Goal: Task Accomplishment & Management: Complete application form

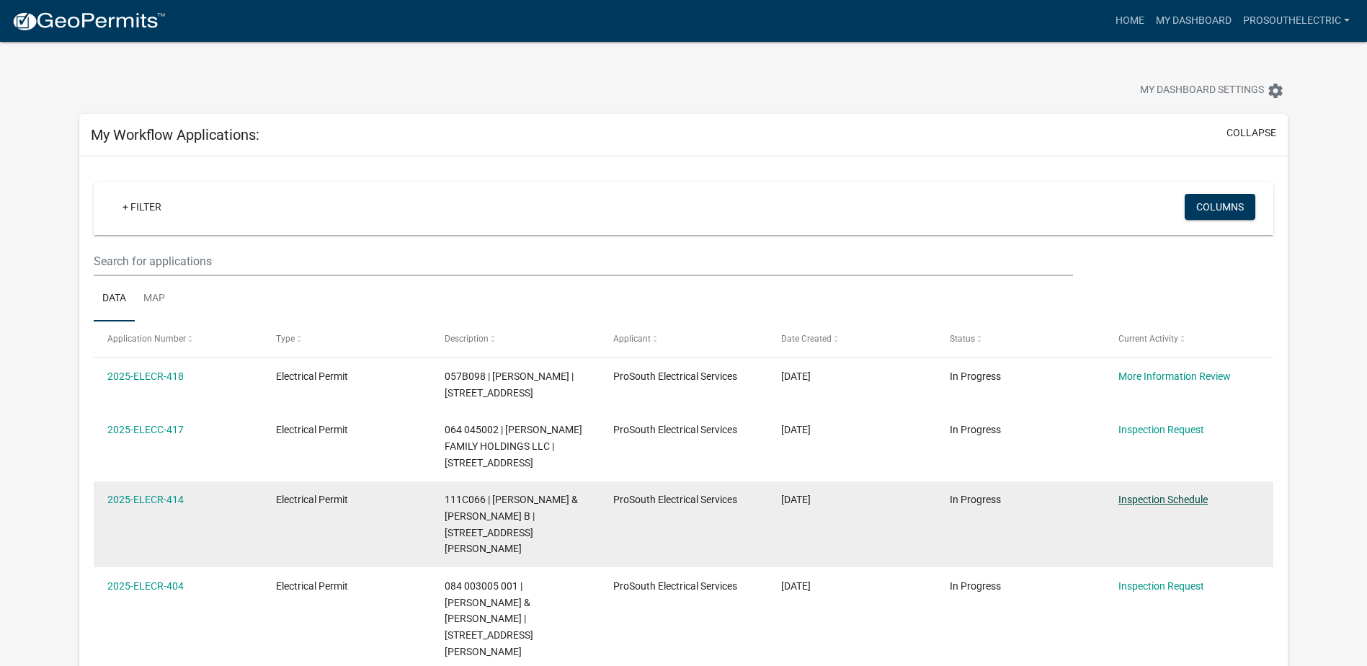
click at [1168, 501] on link "Inspection Schedule" at bounding box center [1162, 500] width 89 height 12
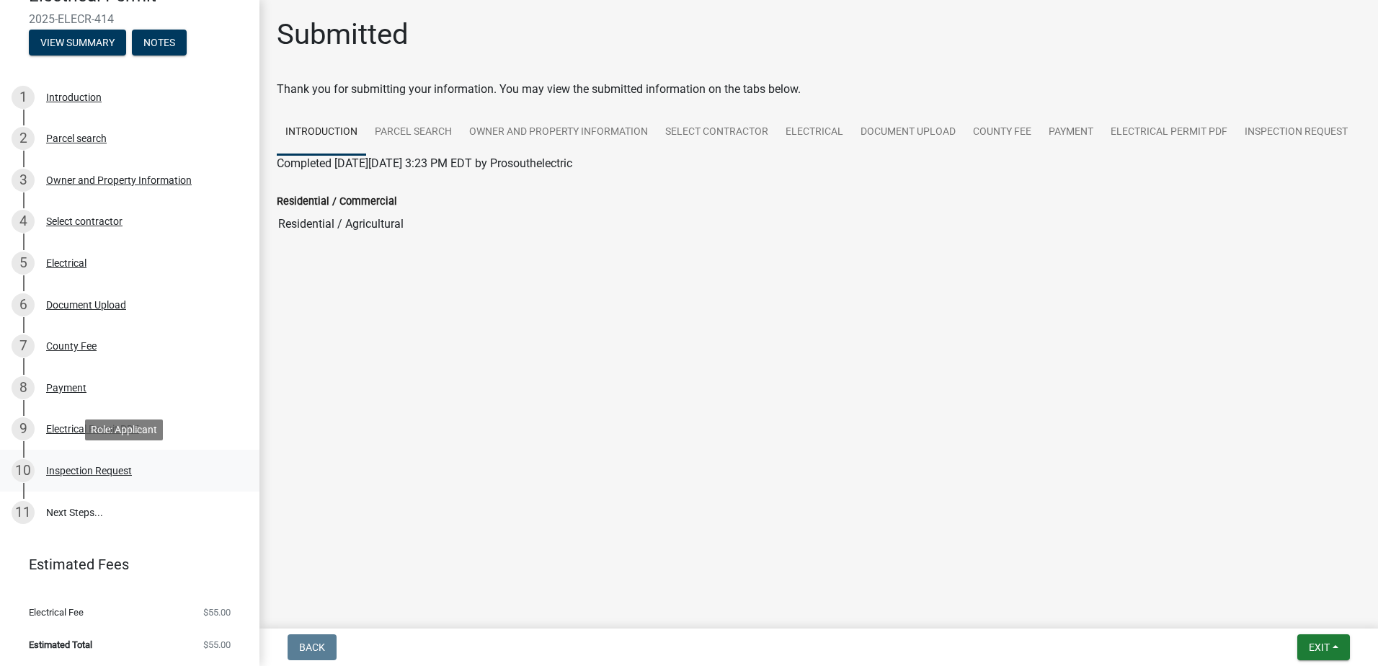
scroll to position [139, 0]
click at [109, 473] on div "Inspection Request" at bounding box center [89, 470] width 86 height 10
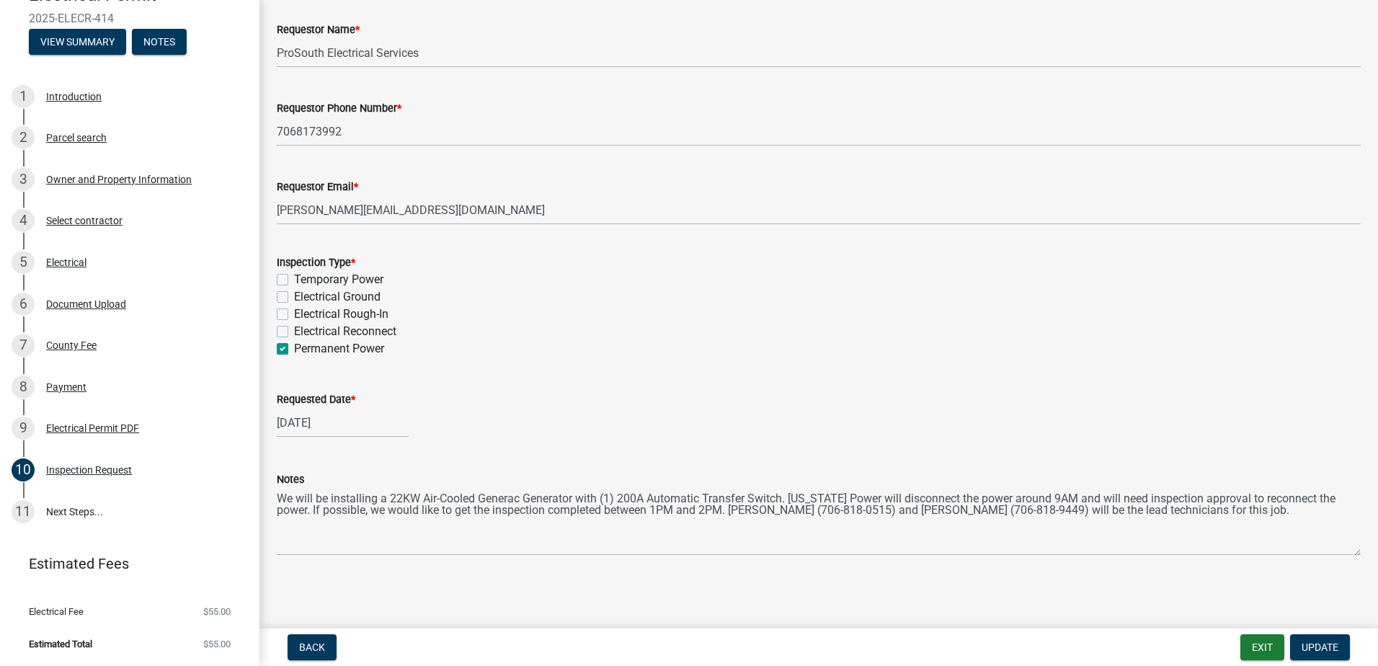
scroll to position [81, 0]
click at [1314, 646] on span "Update" at bounding box center [1319, 647] width 37 height 12
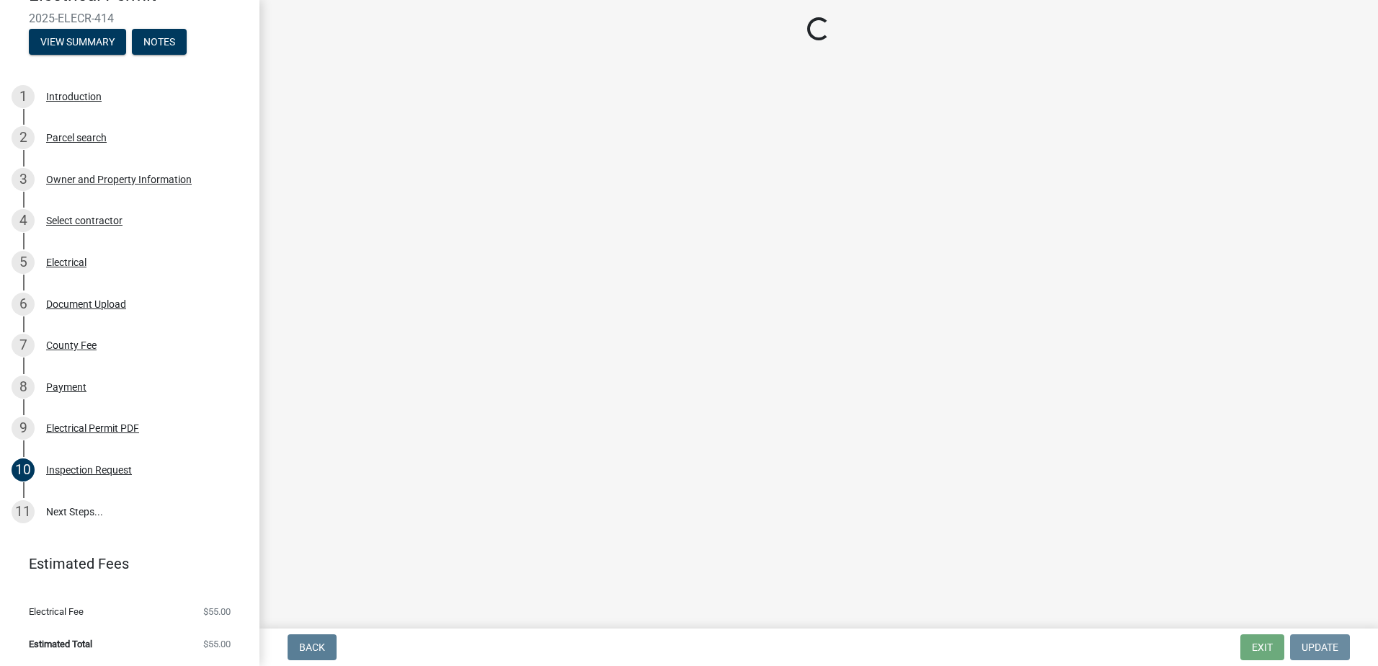
scroll to position [0, 0]
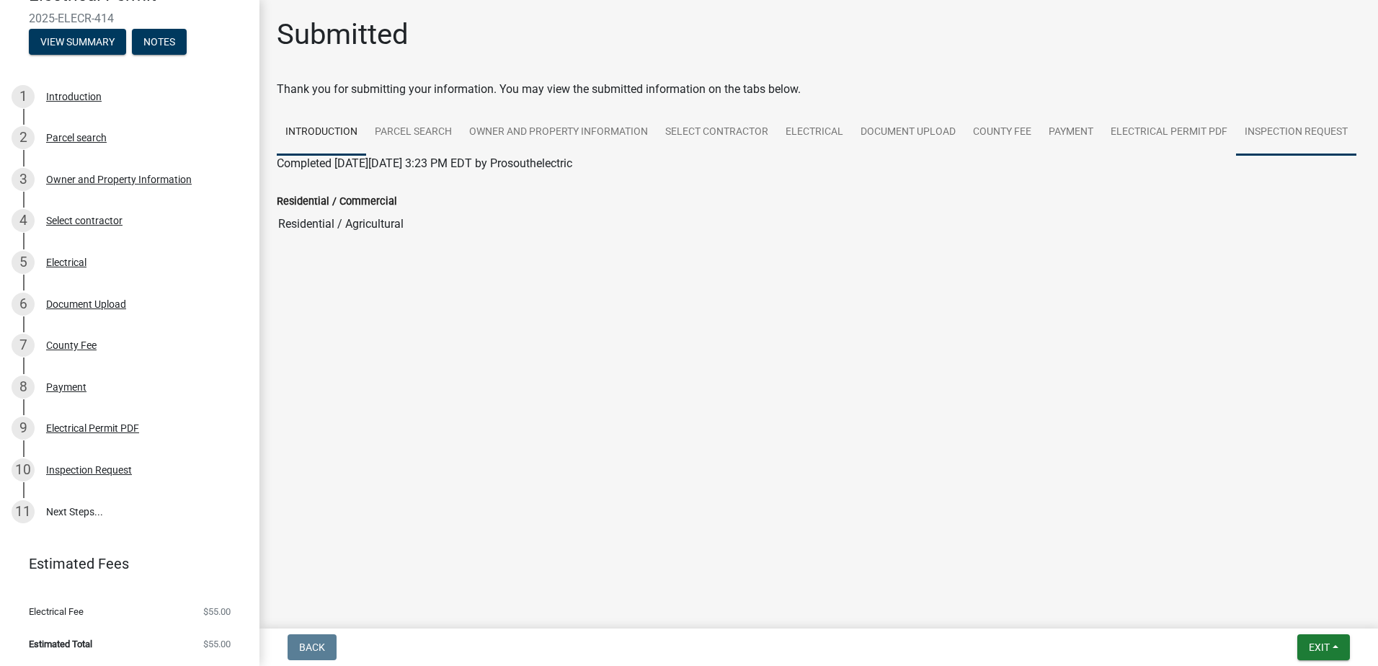
click at [1266, 126] on link "Inspection Request" at bounding box center [1296, 133] width 120 height 46
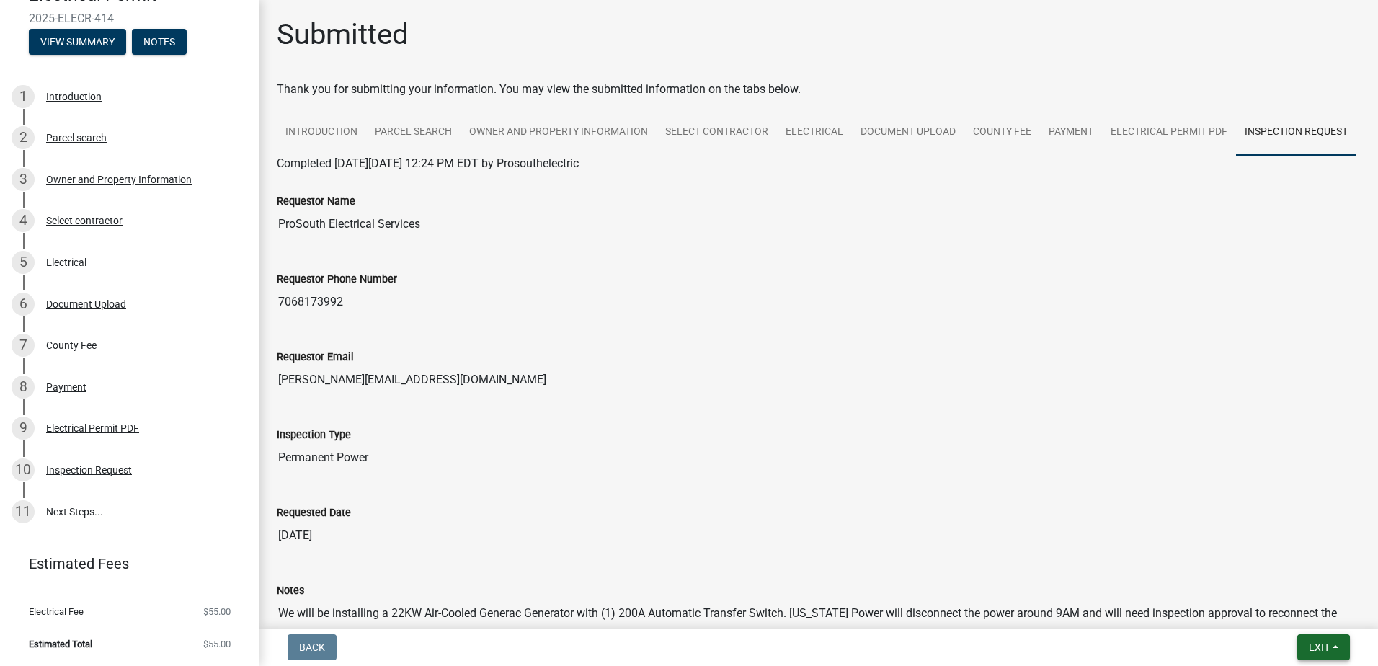
click at [1332, 638] on button "Exit" at bounding box center [1323, 647] width 53 height 26
click at [1298, 610] on button "Save & Exit" at bounding box center [1291, 609] width 115 height 35
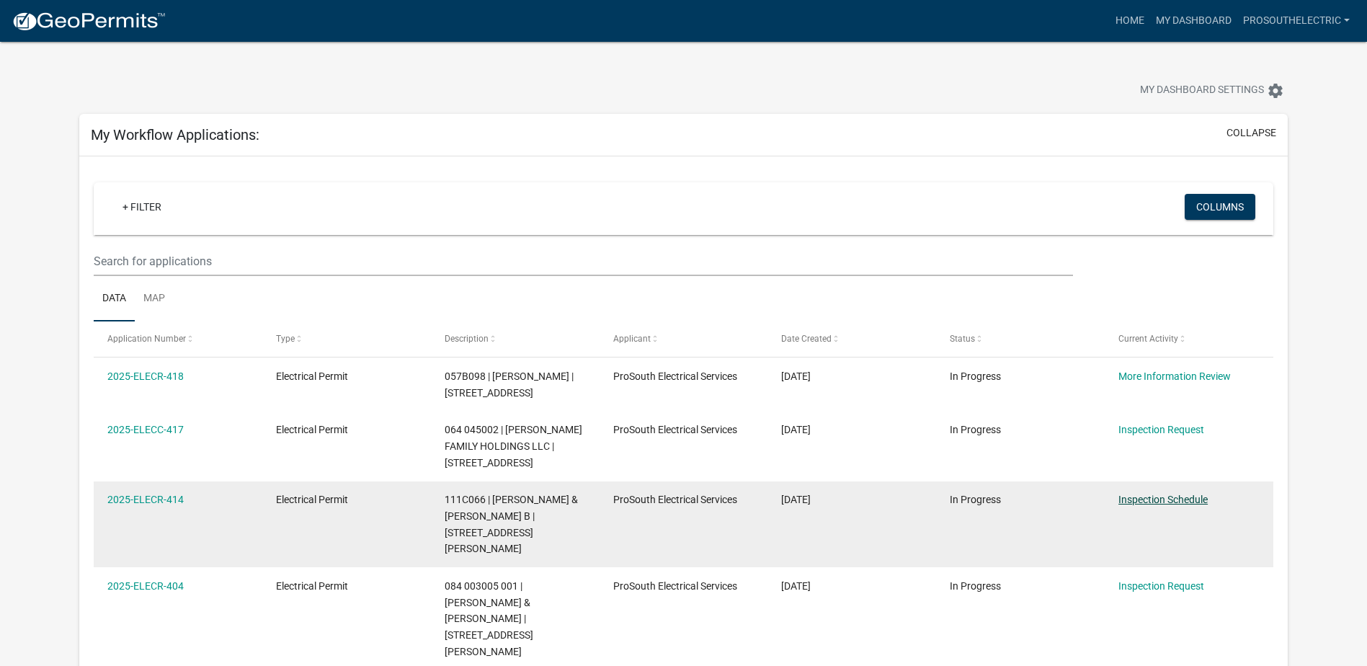
click at [1168, 521] on datatable-body-cell "Inspection Schedule" at bounding box center [1189, 524] width 169 height 86
click at [1168, 499] on link "Inspection Schedule" at bounding box center [1162, 500] width 89 height 12
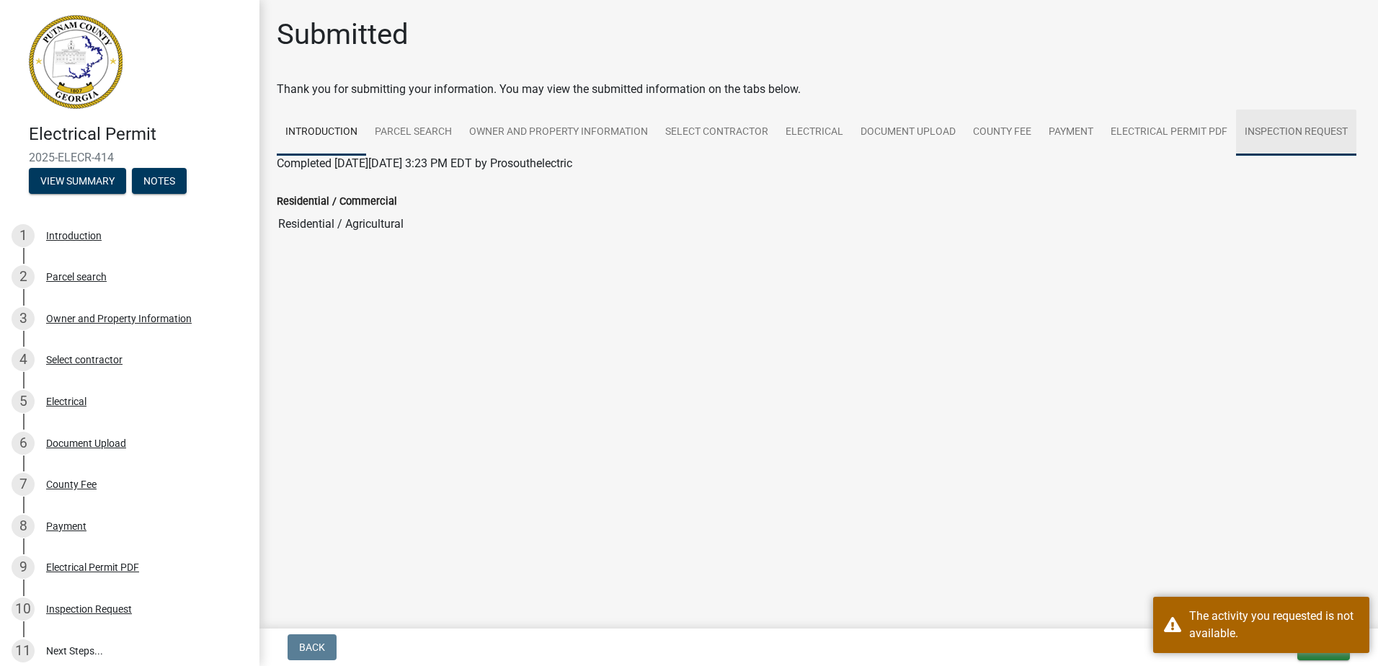
click at [1255, 134] on link "Inspection Request" at bounding box center [1296, 133] width 120 height 46
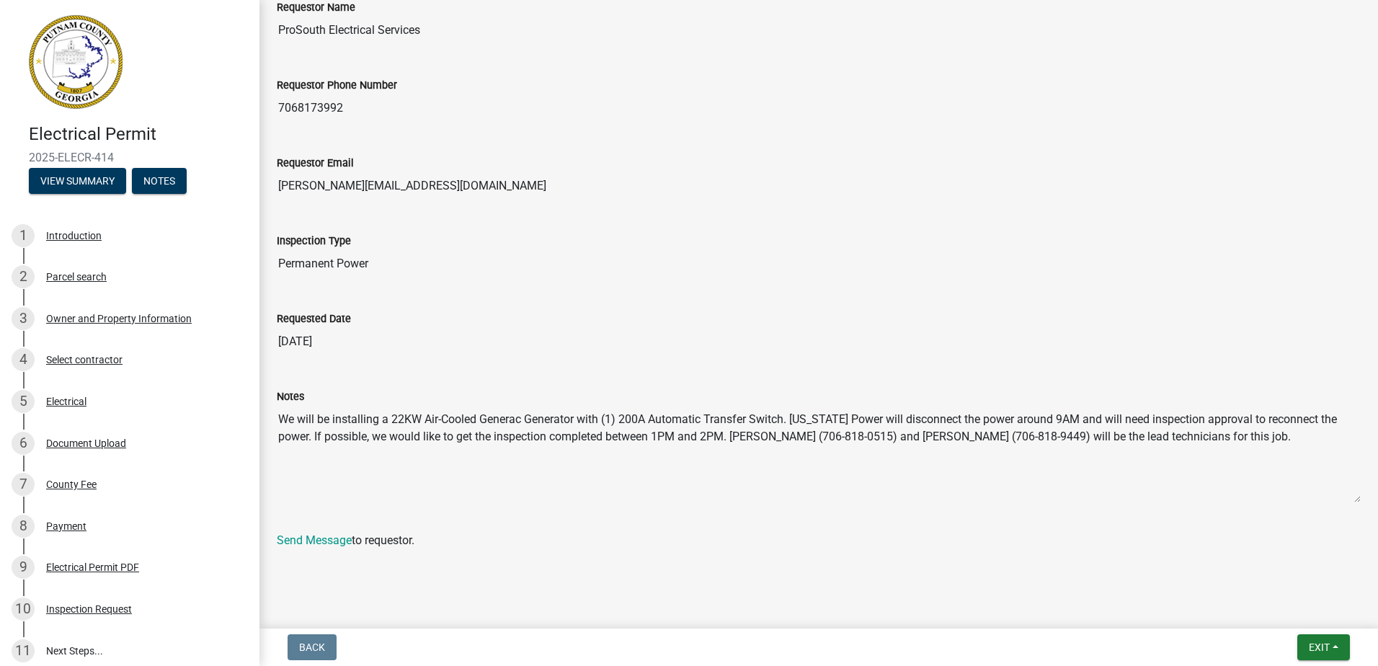
scroll to position [239, 0]
click at [1340, 650] on button "Exit" at bounding box center [1323, 647] width 53 height 26
click at [1115, 569] on div "Submitted Thank you for submitting your information. You may view the submitted…" at bounding box center [818, 201] width 1105 height 756
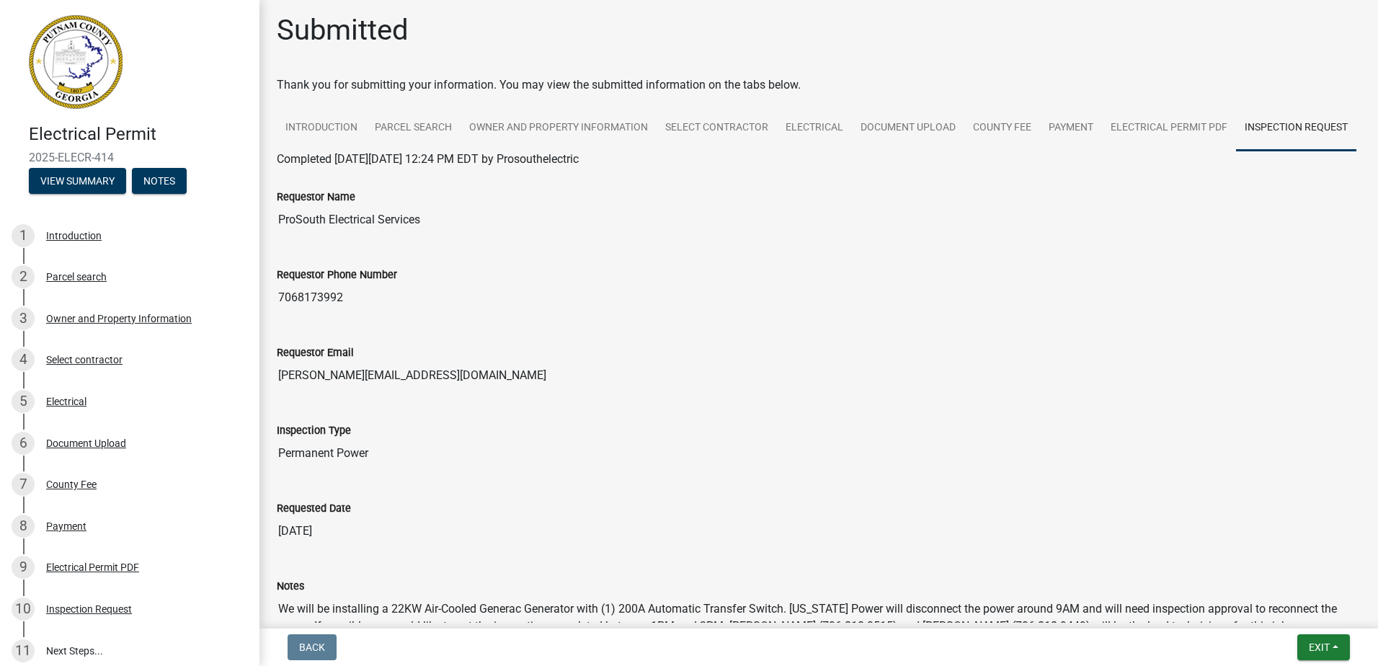
scroll to position [0, 0]
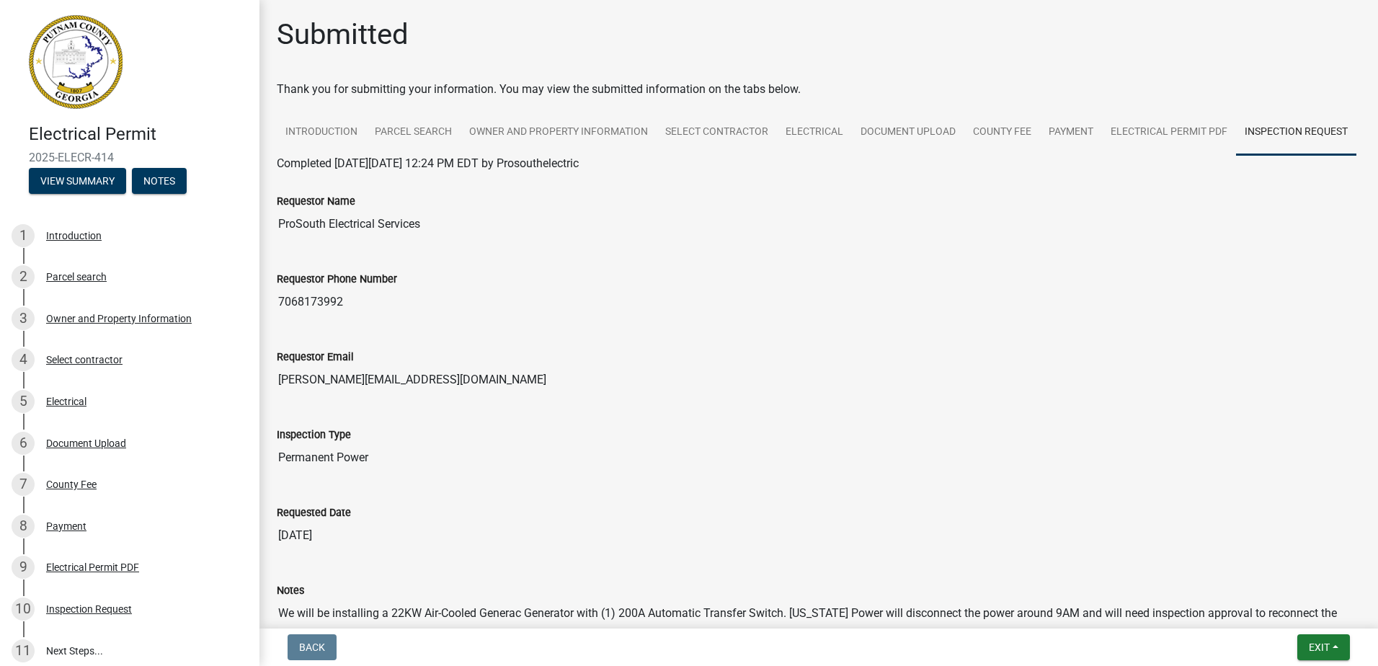
click at [1236, 156] on link "Inspection Request" at bounding box center [1296, 133] width 120 height 46
click at [106, 598] on div "10 Inspection Request" at bounding box center [124, 608] width 225 height 23
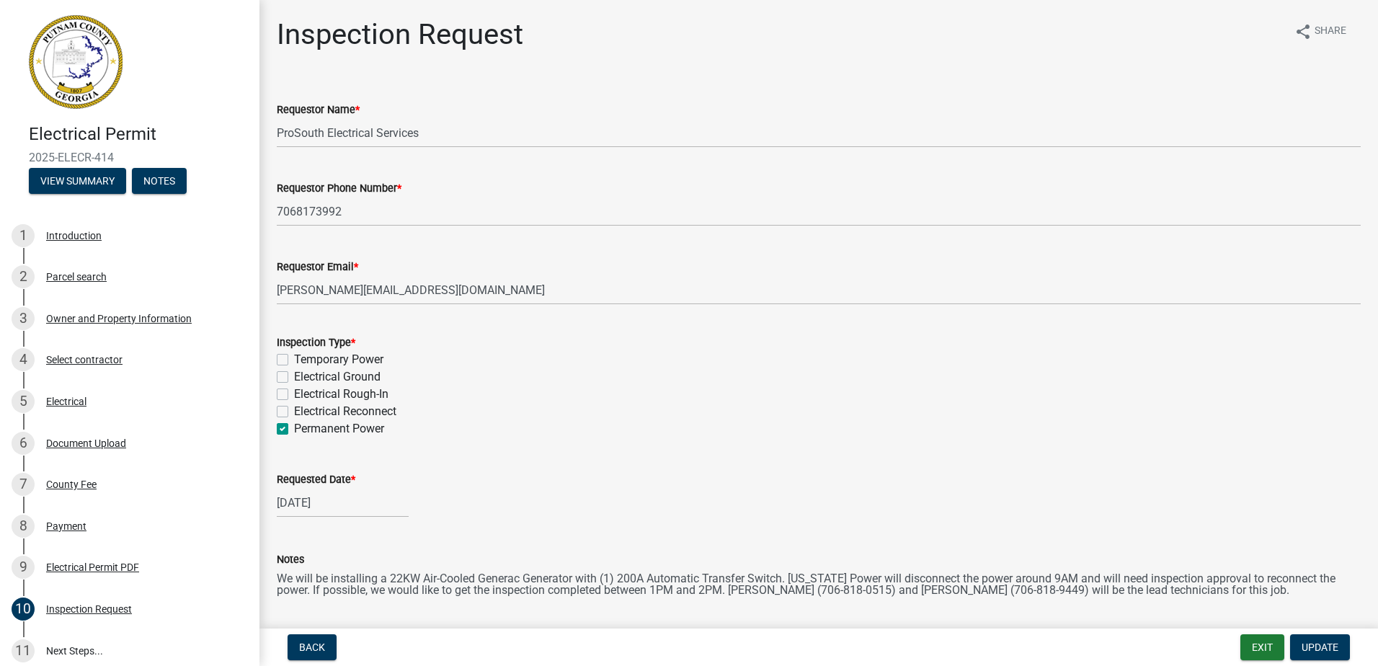
click at [336, 512] on div "[DATE]" at bounding box center [343, 503] width 132 height 30
select select "8"
select select "2025"
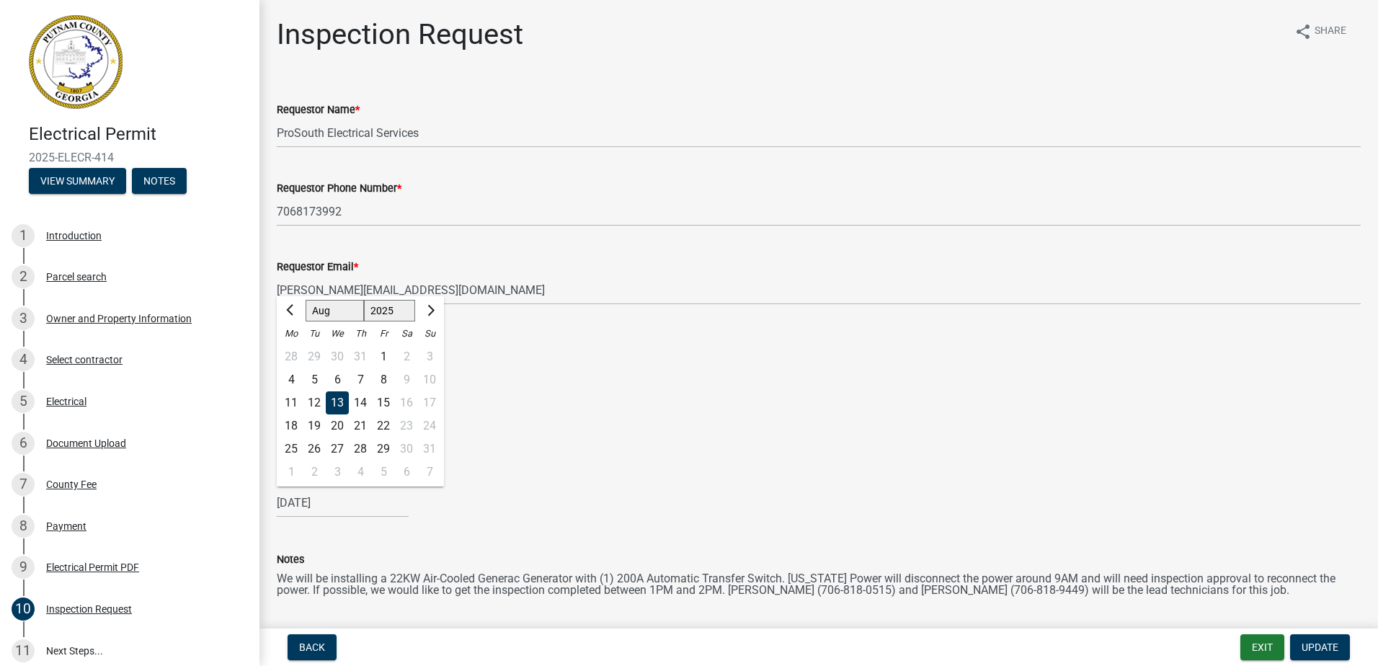
click at [362, 424] on div "21" at bounding box center [360, 425] width 23 height 23
type input "[DATE]"
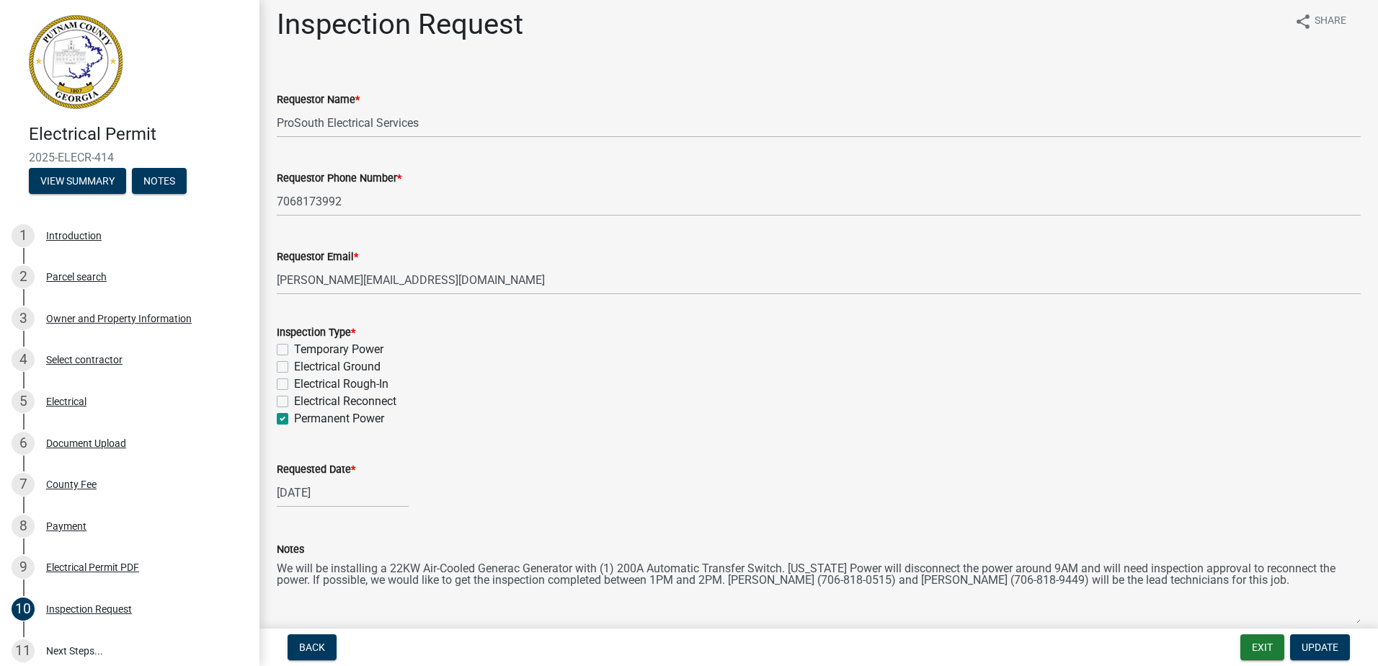
scroll to position [9, 0]
click at [357, 486] on div "[DATE]" at bounding box center [343, 493] width 132 height 30
select select "8"
select select "2025"
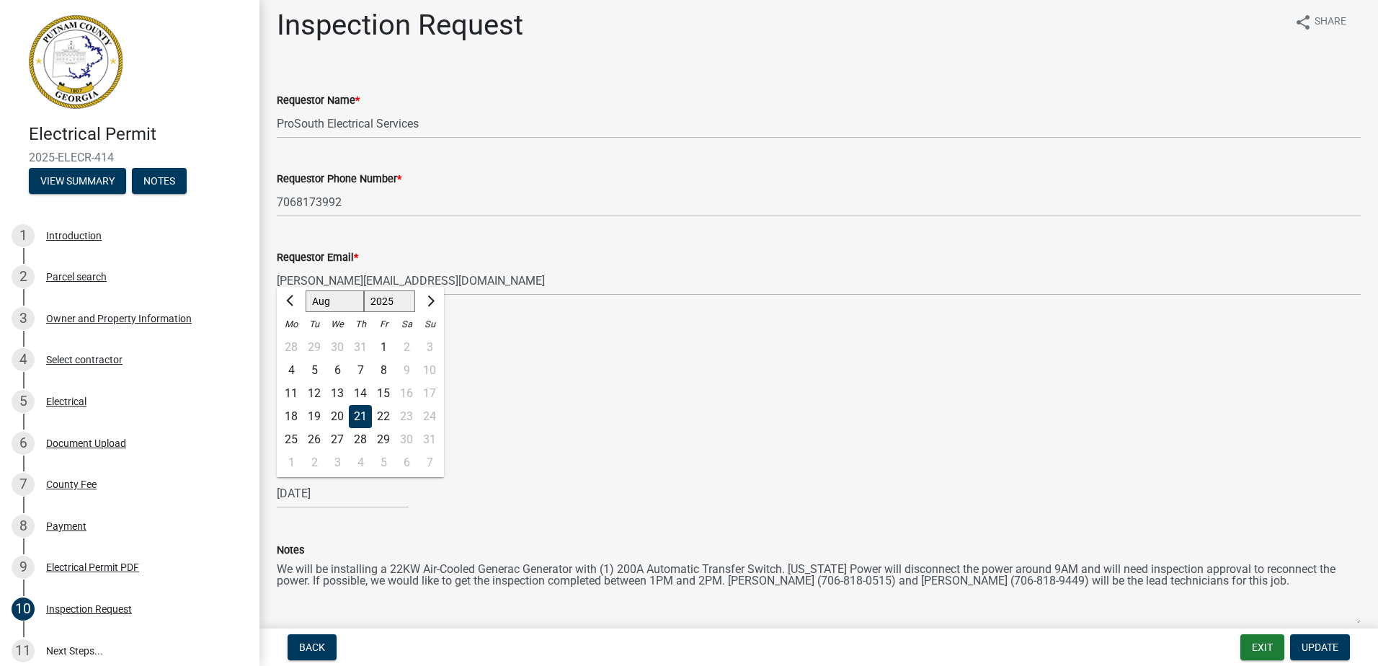
click at [359, 417] on div "21" at bounding box center [360, 416] width 23 height 23
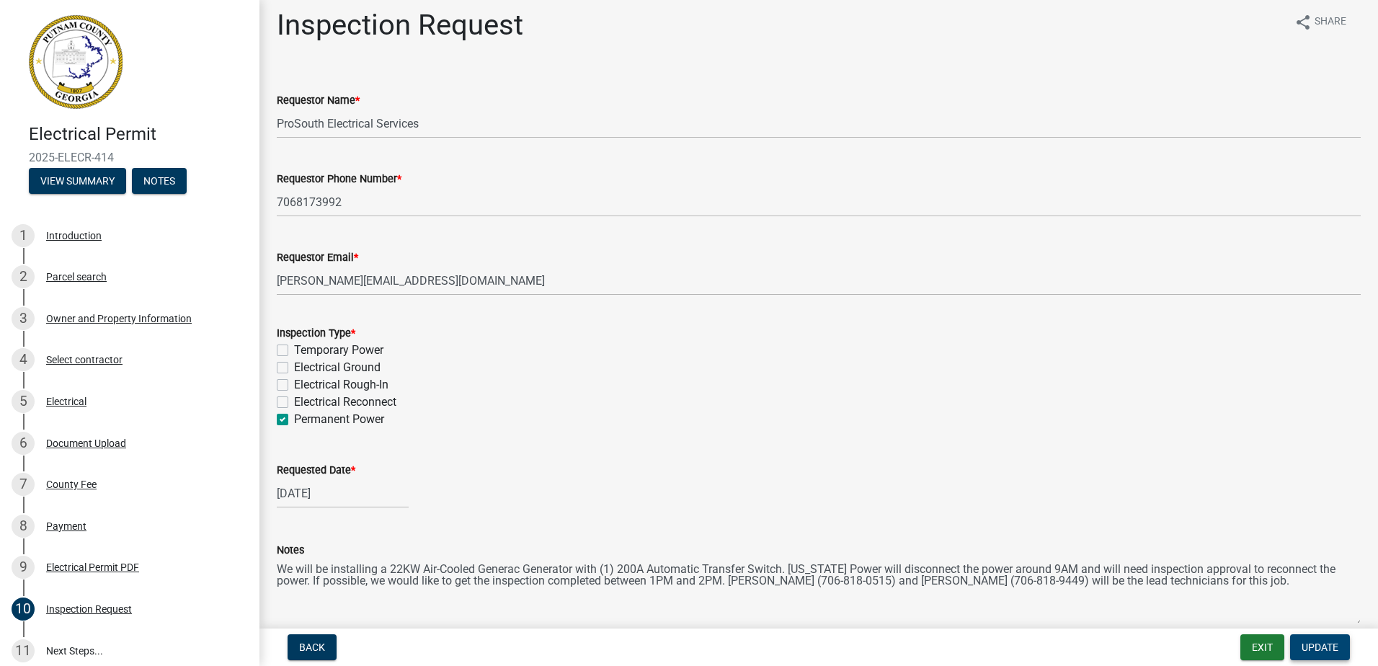
click at [1326, 644] on span "Update" at bounding box center [1319, 647] width 37 height 12
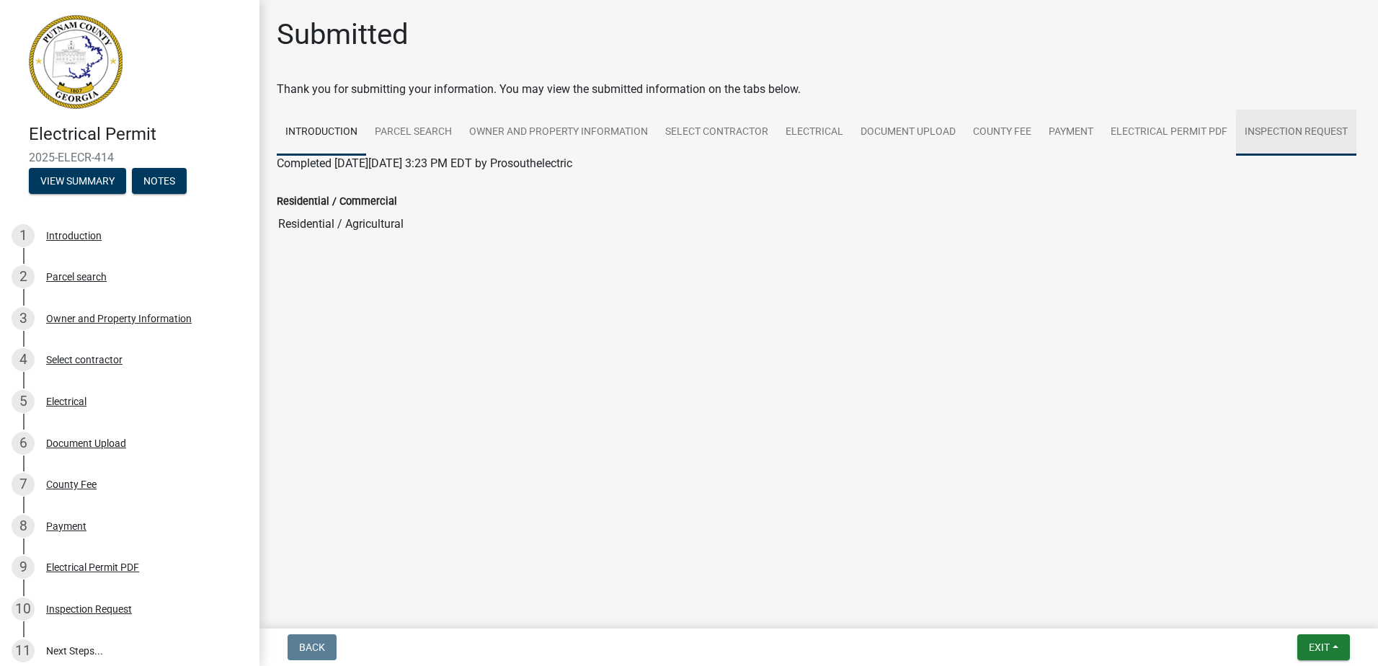
click at [1293, 139] on link "Inspection Request" at bounding box center [1296, 133] width 120 height 46
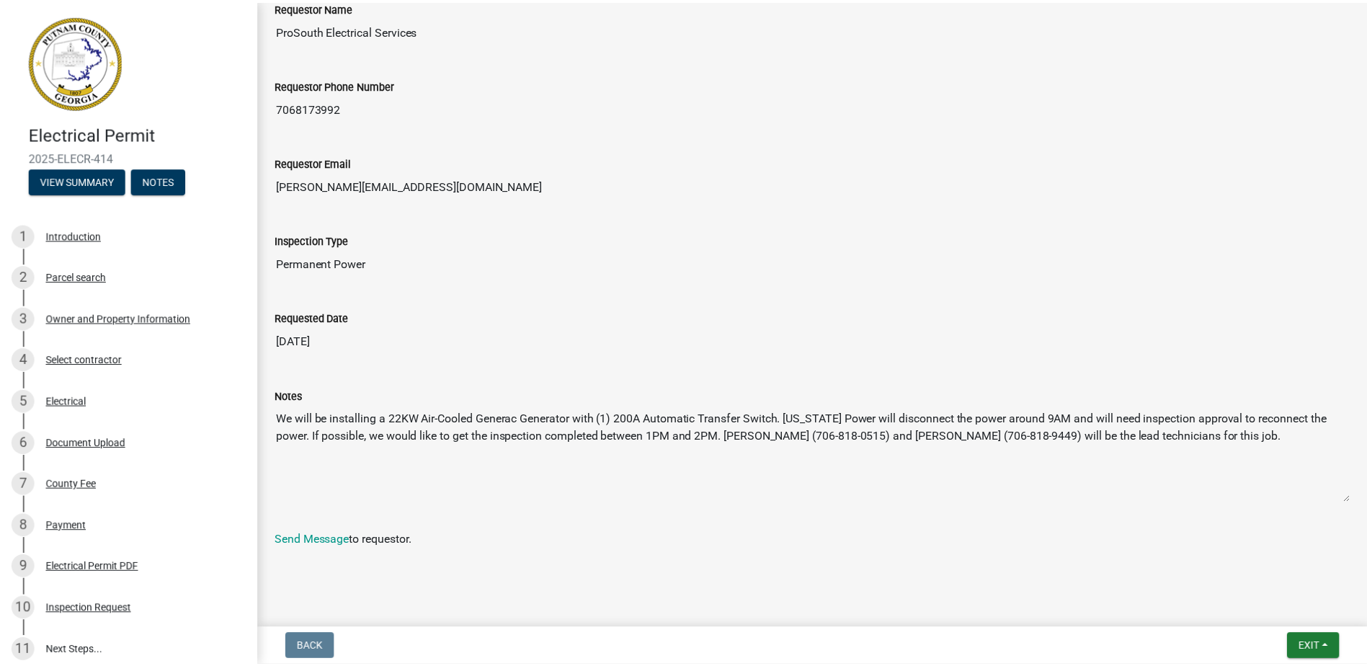
scroll to position [239, 0]
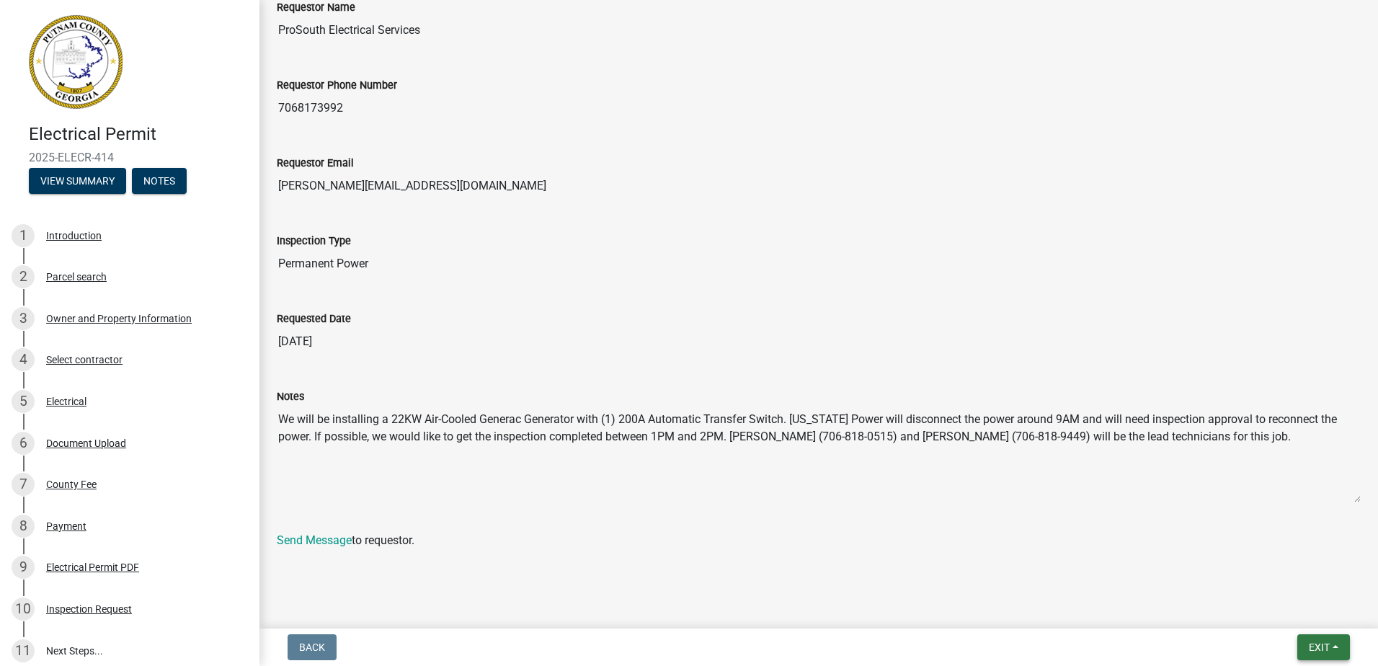
click at [1335, 646] on button "Exit" at bounding box center [1323, 647] width 53 height 26
click at [1305, 611] on button "Save & Exit" at bounding box center [1291, 609] width 115 height 35
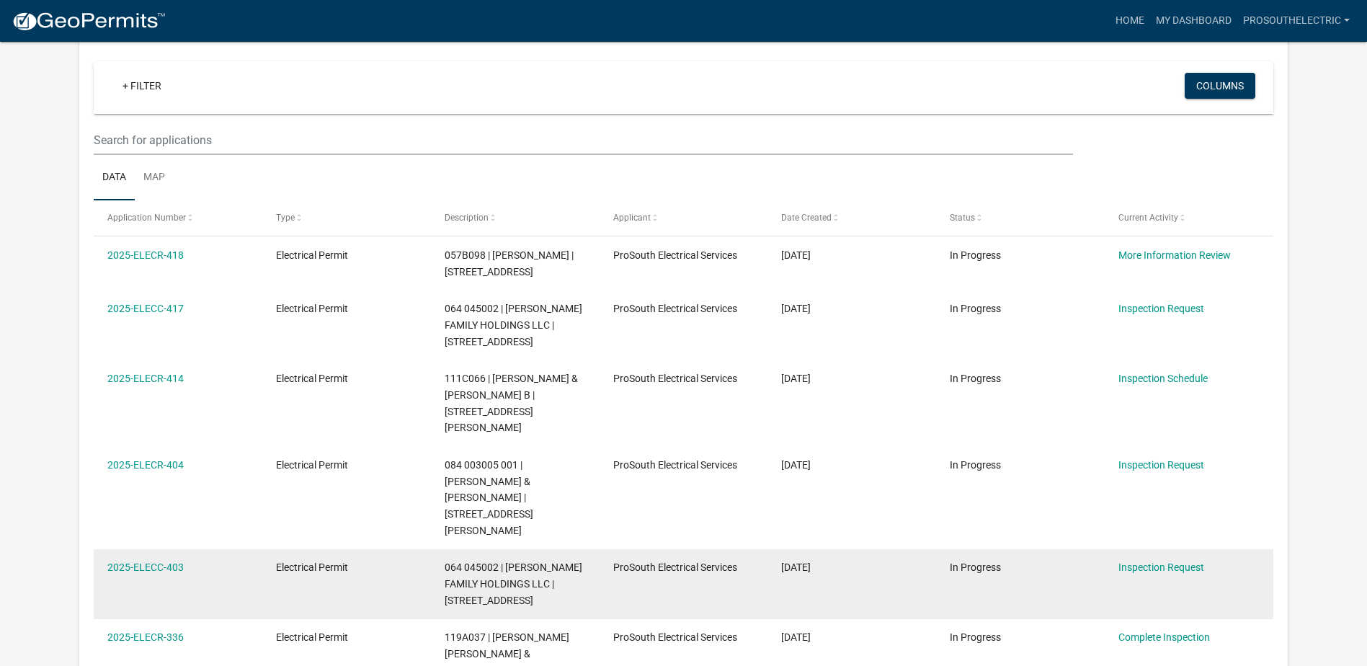
scroll to position [120, 0]
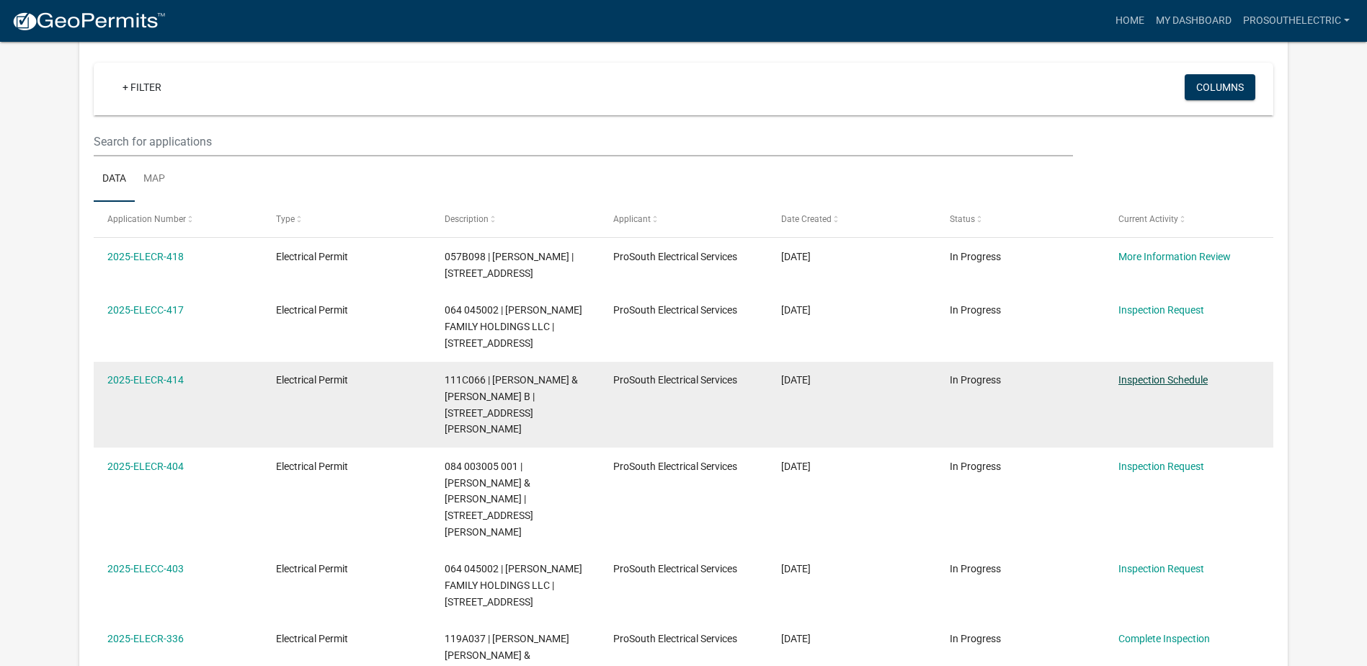
click at [1193, 380] on link "Inspection Schedule" at bounding box center [1162, 380] width 89 height 12
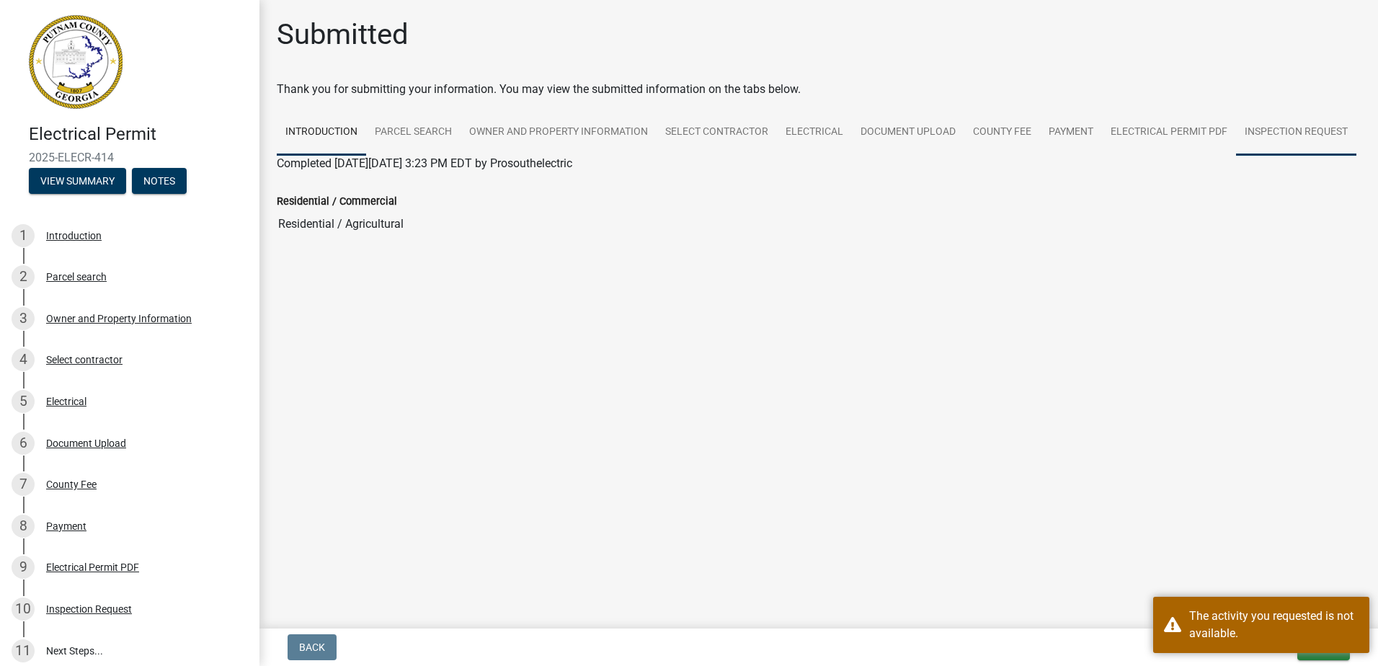
click at [1301, 135] on link "Inspection Request" at bounding box center [1296, 133] width 120 height 46
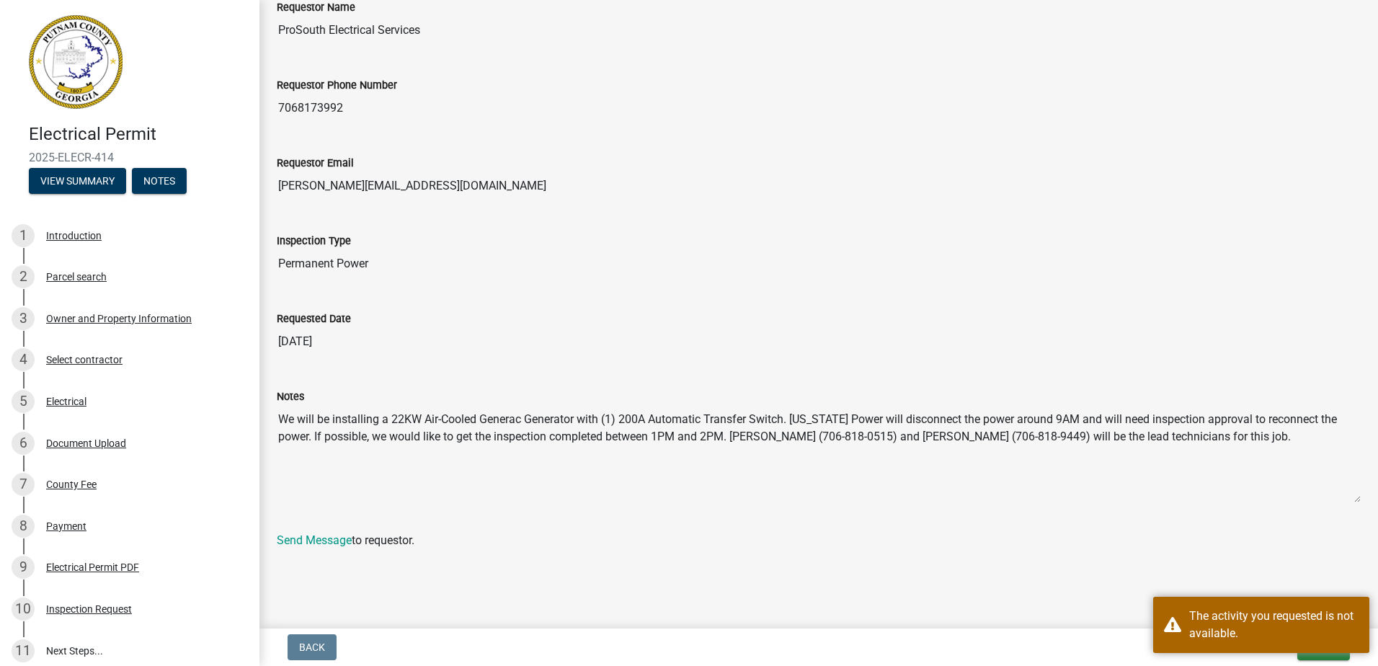
scroll to position [215, 0]
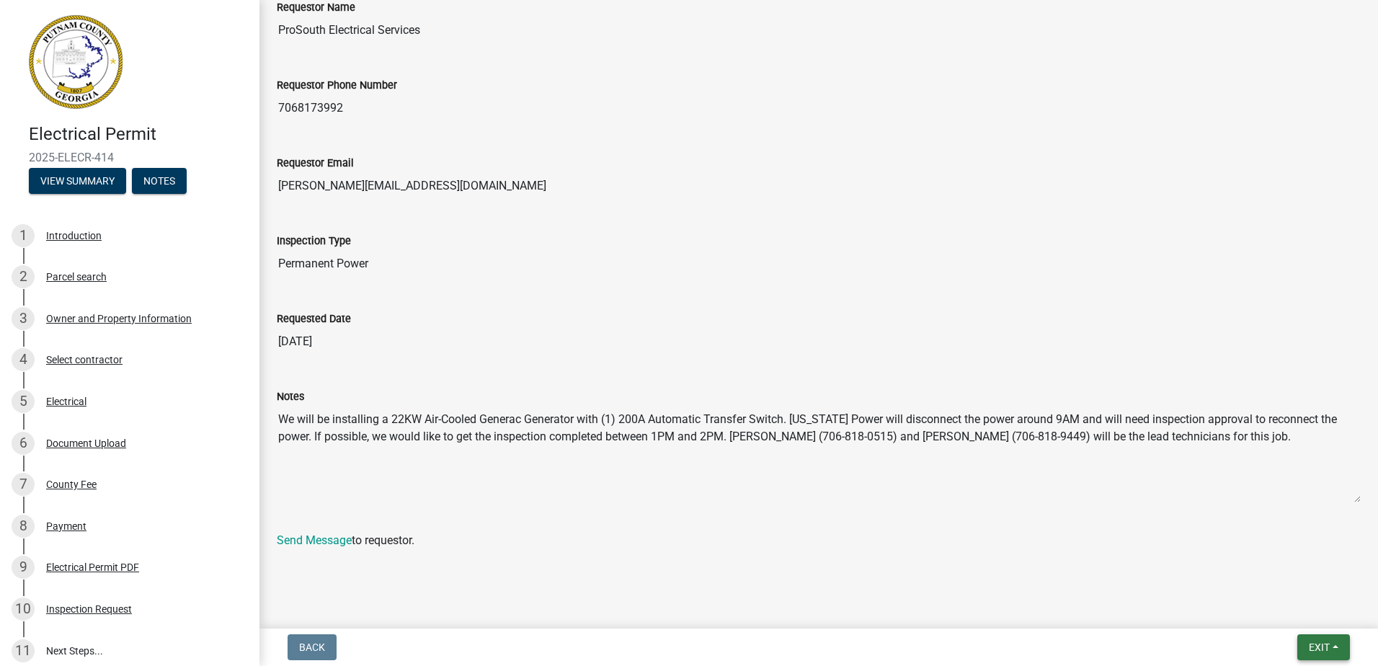
click at [1335, 651] on button "Exit" at bounding box center [1323, 647] width 53 height 26
click at [1315, 613] on button "Save & Exit" at bounding box center [1291, 609] width 115 height 35
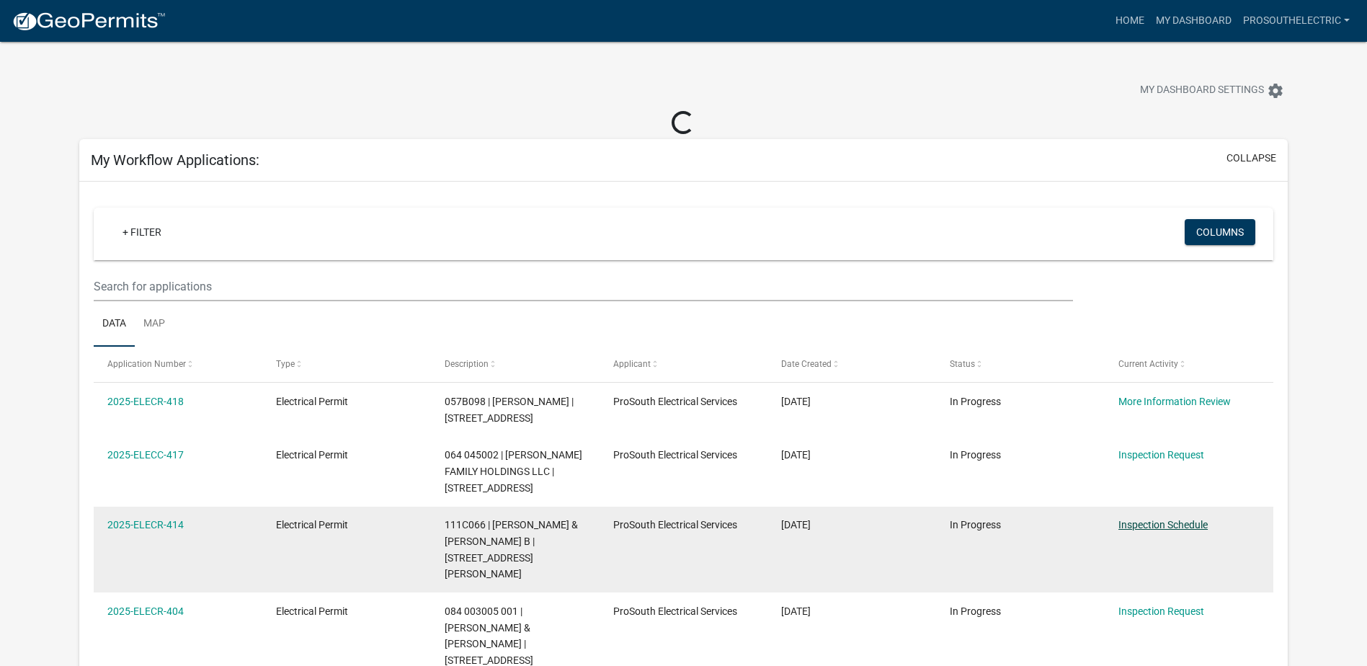
click at [1154, 522] on link "Inspection Schedule" at bounding box center [1162, 525] width 89 height 12
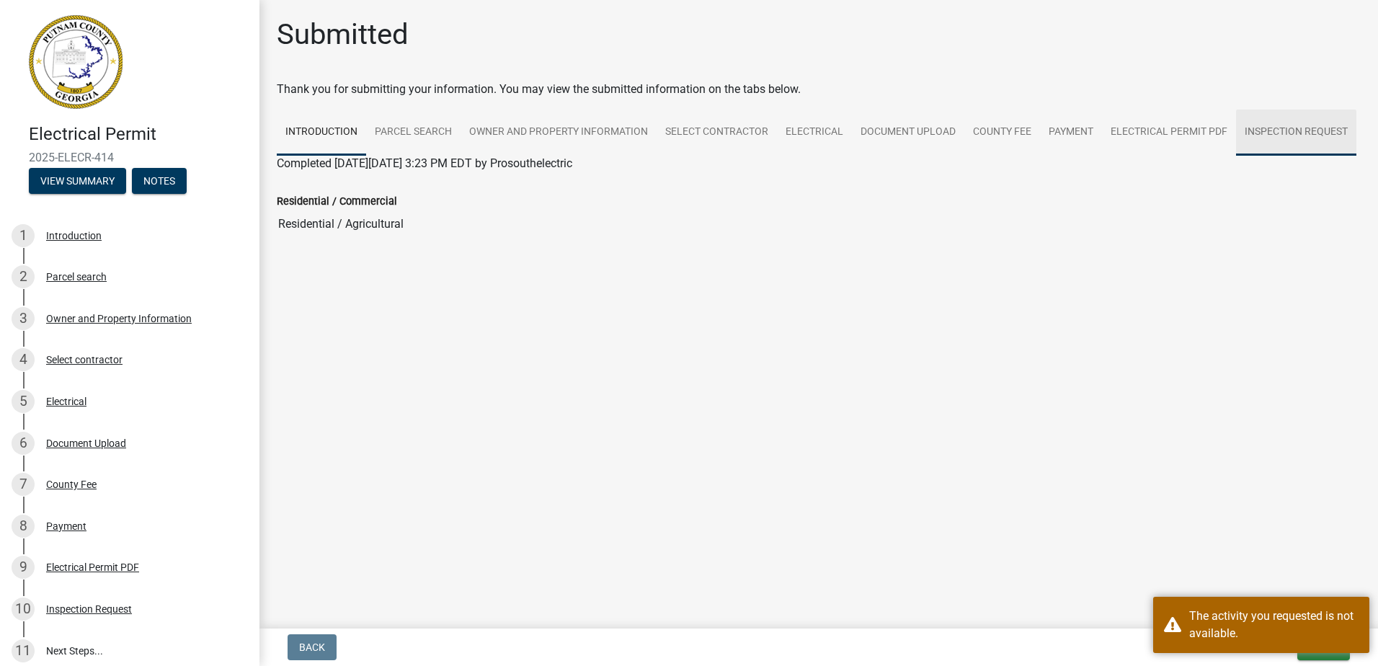
click at [1276, 139] on link "Inspection Request" at bounding box center [1296, 133] width 120 height 46
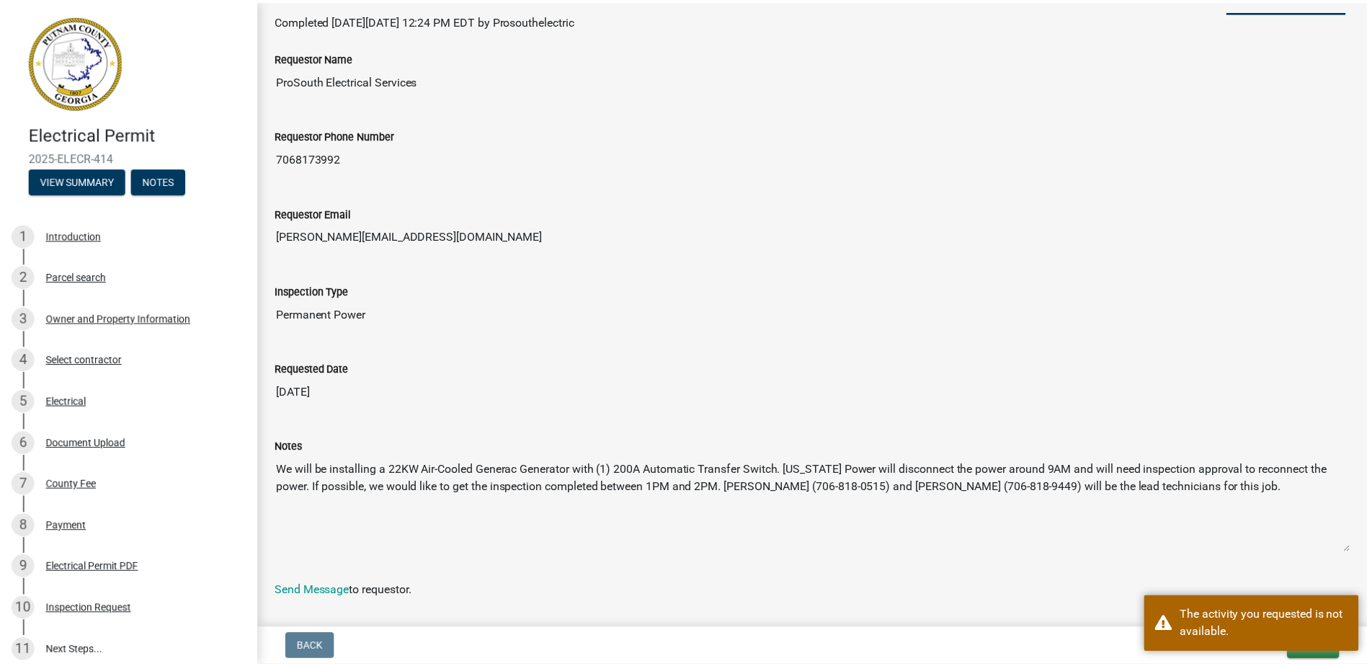
scroll to position [144, 0]
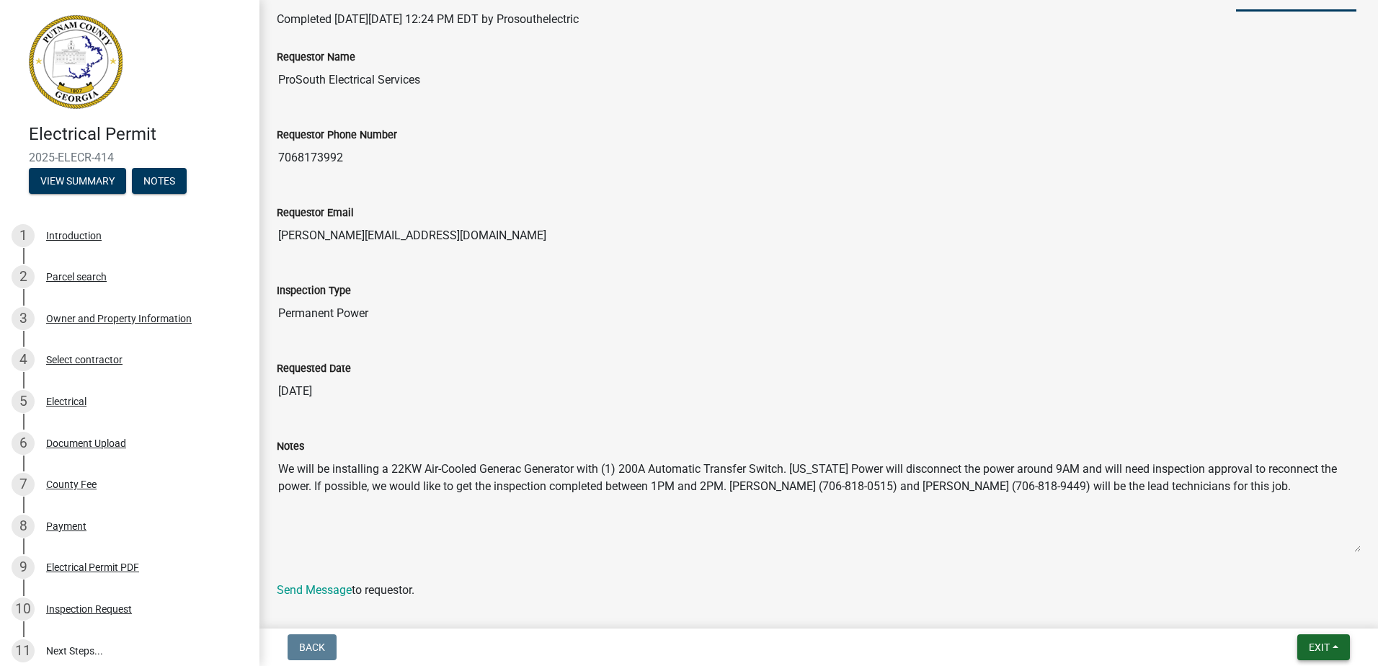
click at [1323, 645] on span "Exit" at bounding box center [1319, 647] width 21 height 12
click at [1307, 603] on button "Save & Exit" at bounding box center [1291, 609] width 115 height 35
